Goal: Check status: Check status

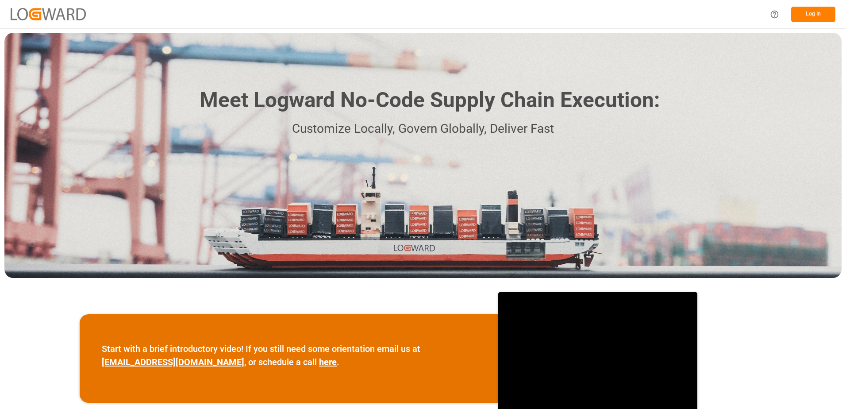
click at [815, 20] on button "Log In" at bounding box center [813, 14] width 44 height 15
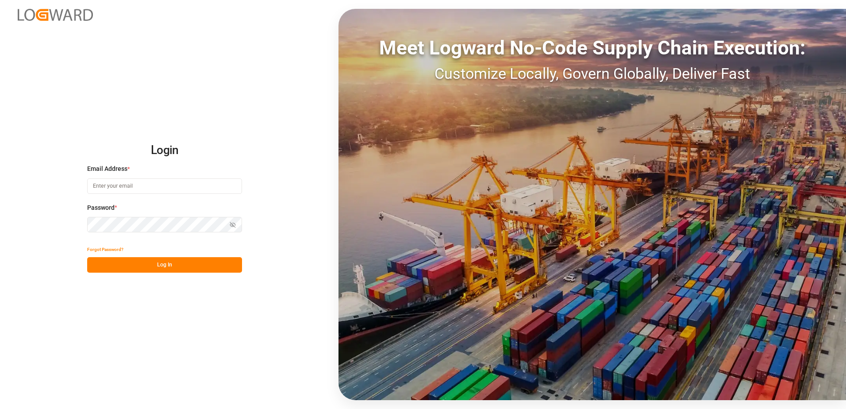
type input "[PERSON_NAME][EMAIL_ADDRESS][PERSON_NAME][DOMAIN_NAME]"
click at [181, 260] on button "Log In" at bounding box center [164, 264] width 155 height 15
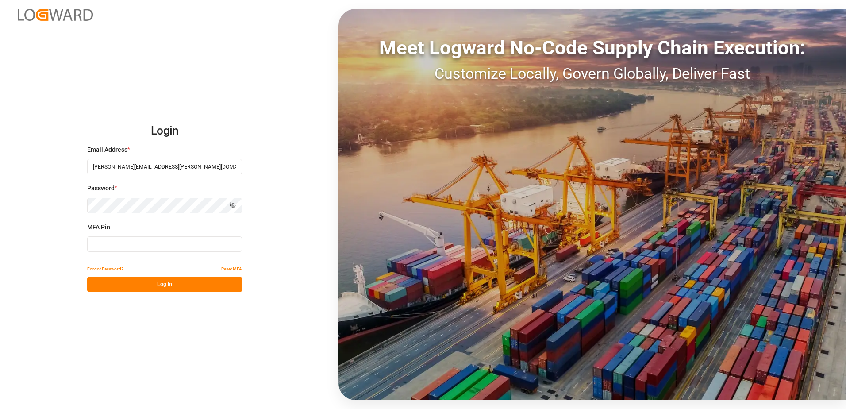
click at [124, 244] on input at bounding box center [164, 243] width 155 height 15
type input "453218"
click at [147, 283] on button "Log In" at bounding box center [164, 284] width 155 height 15
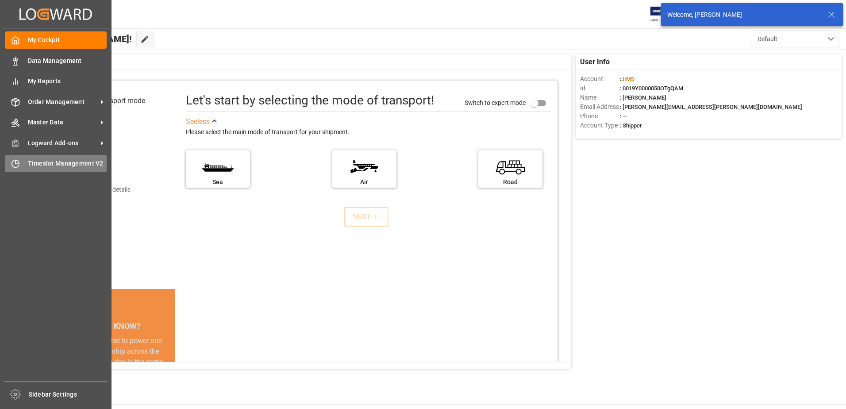
click at [11, 171] on div "Timeslot Management V2 Timeslot Management V2" at bounding box center [56, 163] width 102 height 17
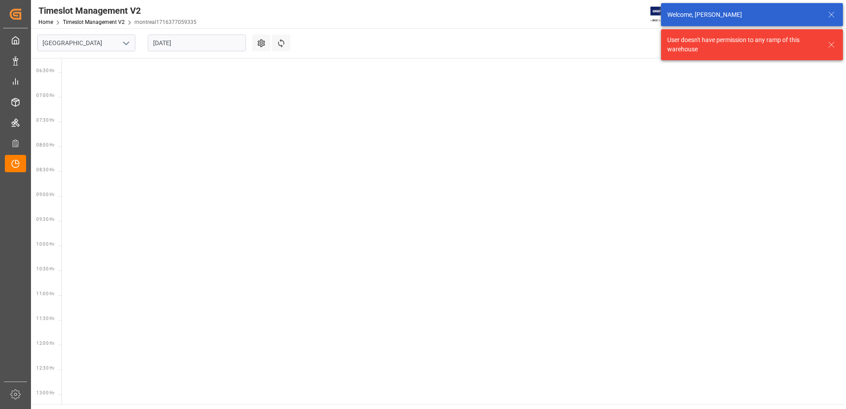
scroll to position [360, 0]
click at [134, 42] on input "[GEOGRAPHIC_DATA]" at bounding box center [86, 43] width 98 height 17
click at [125, 42] on icon "open menu" at bounding box center [126, 43] width 11 height 11
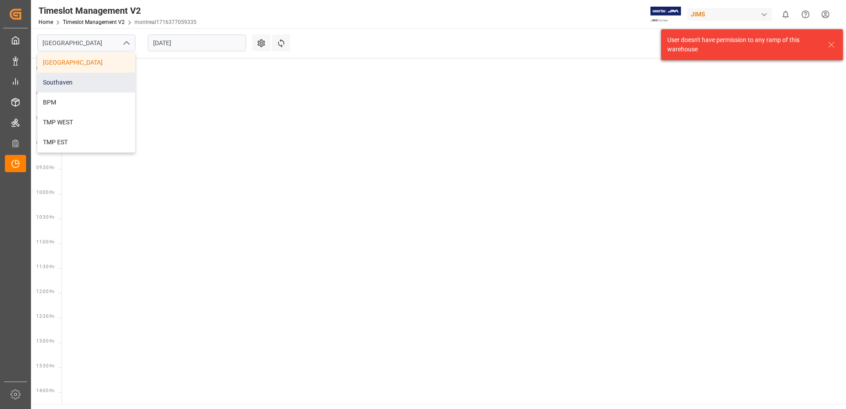
click at [96, 79] on div "Southaven" at bounding box center [86, 83] width 97 height 20
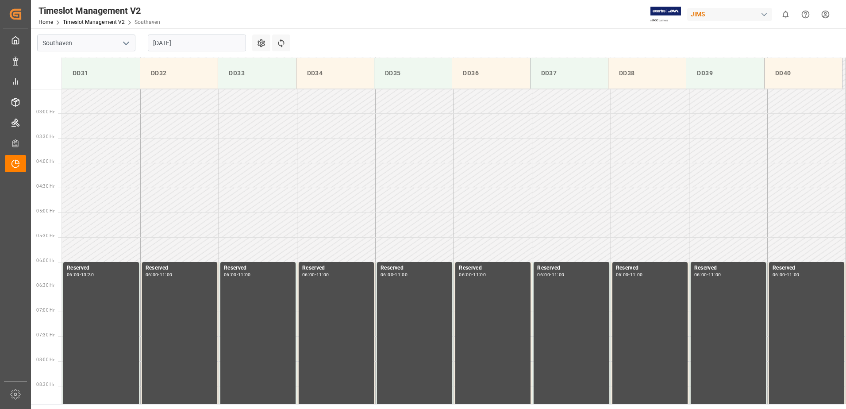
scroll to position [169, 0]
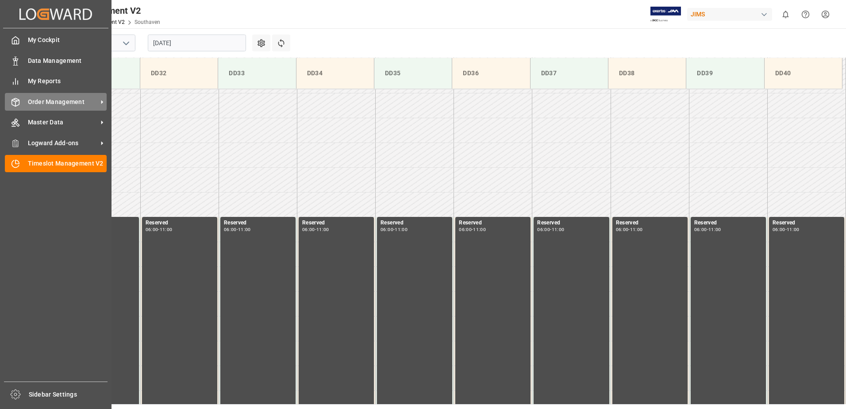
click at [46, 101] on span "Order Management" at bounding box center [63, 101] width 70 height 9
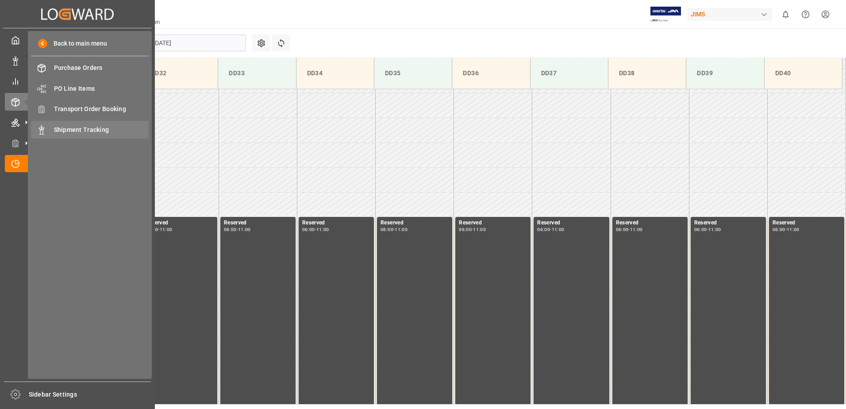
click at [59, 124] on div "Shipment Tracking Shipment Tracking" at bounding box center [90, 129] width 118 height 17
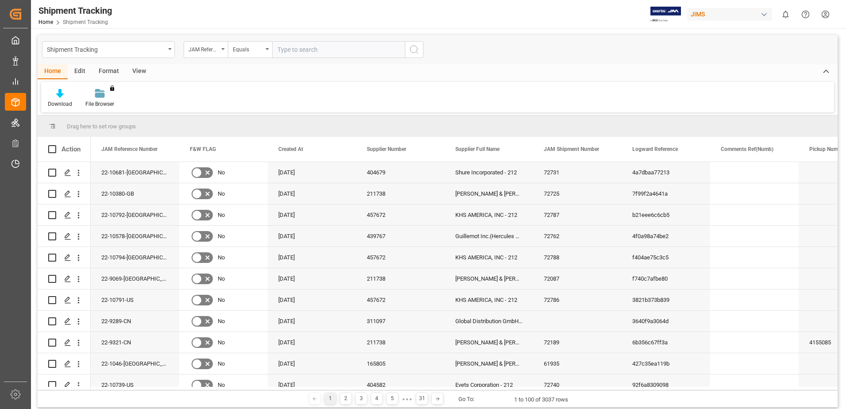
click at [137, 70] on div "View" at bounding box center [139, 71] width 27 height 15
click at [59, 104] on div "Default" at bounding box center [56, 104] width 17 height 8
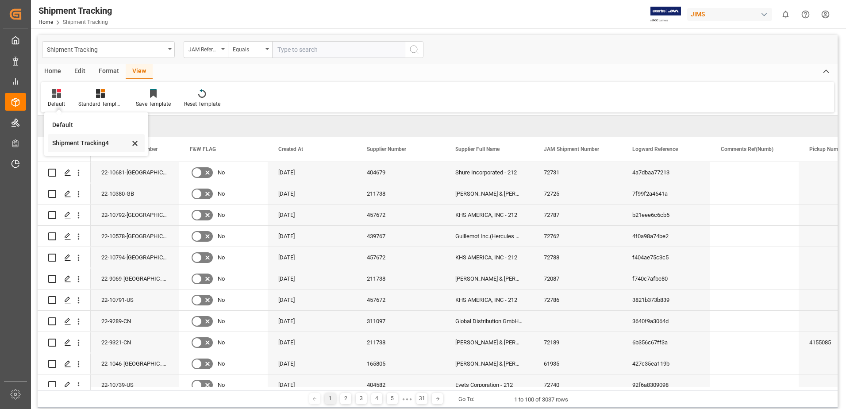
click at [83, 147] on div "Shipment Tracking4" at bounding box center [90, 143] width 77 height 9
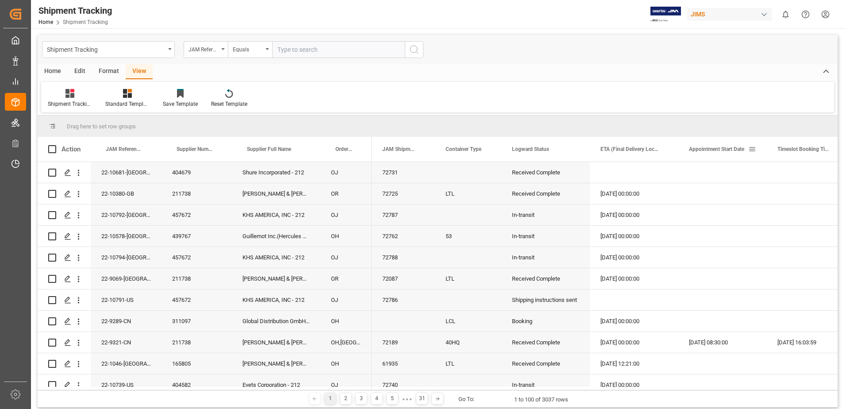
click at [751, 146] on span at bounding box center [752, 149] width 8 height 8
click at [801, 151] on span "filter" at bounding box center [804, 150] width 8 height 8
click at [826, 197] on input "date" at bounding box center [789, 197] width 87 height 18
type input "[DATE]"
click at [801, 222] on button "Apply" at bounding box center [800, 224] width 16 height 9
